Goal: Book appointment/travel/reservation

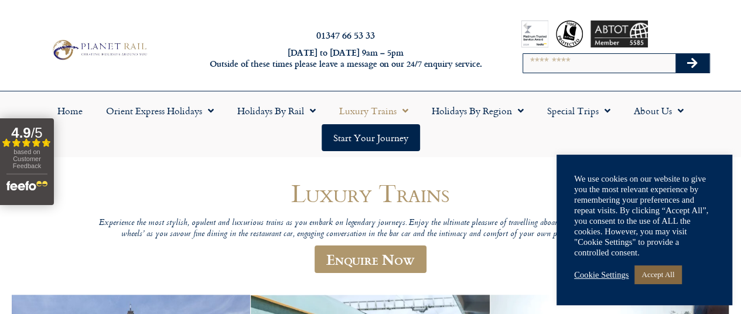
click at [660, 272] on link "Accept All" at bounding box center [658, 274] width 47 height 18
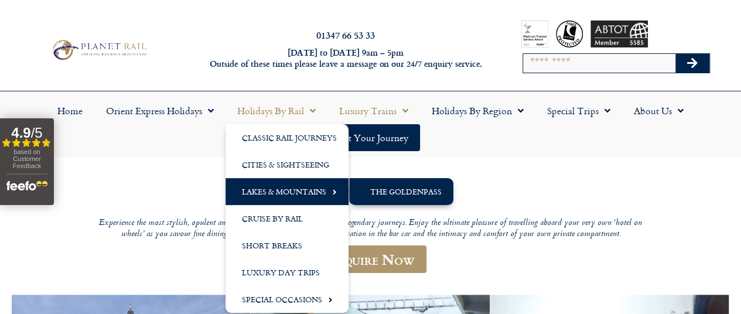
click at [394, 191] on link "The GoldenPass" at bounding box center [401, 191] width 104 height 27
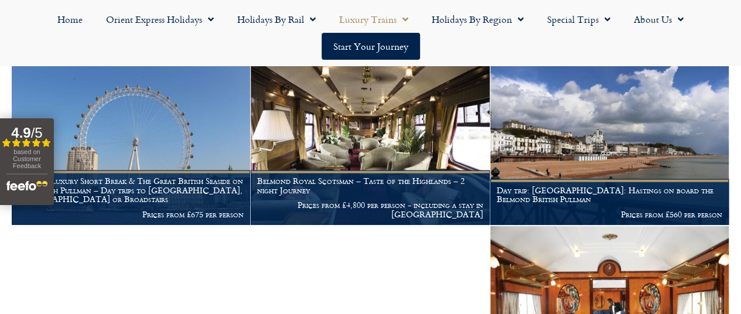
scroll to position [1377, 0]
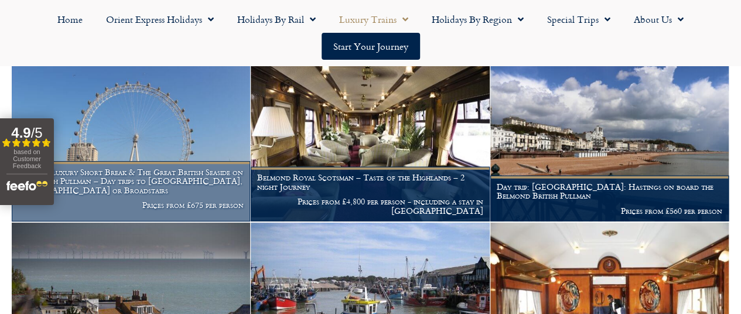
click at [179, 195] on h1 "London Luxury Short Break & The Great British Seaside on the British Pullman – …" at bounding box center [131, 182] width 226 height 28
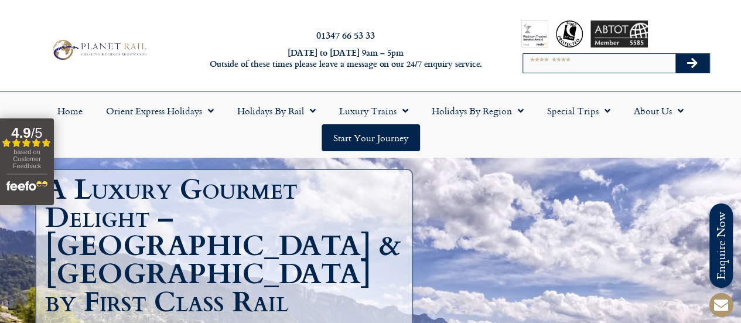
drag, startPoint x: 745, startPoint y: 28, endPoint x: 748, endPoint y: -22, distance: 49.9
click at [741, 0] on html "Planet Rail Online Enquiry Please enter your details below, together with your …" at bounding box center [370, 161] width 741 height 323
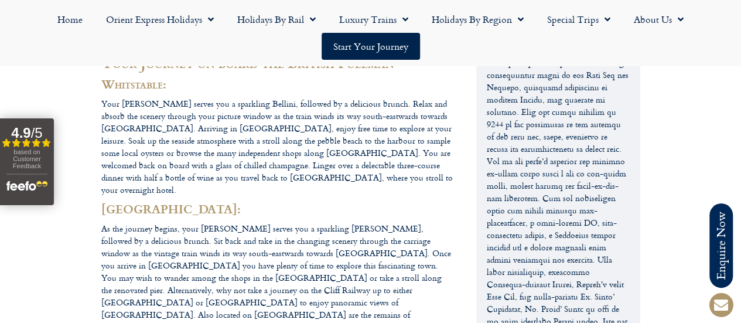
scroll to position [617, 0]
